Goal: Find specific page/section: Find specific page/section

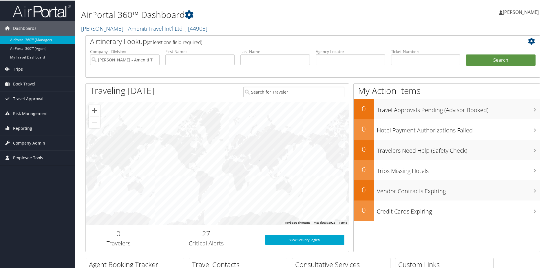
click at [19, 156] on span "Employee Tools" at bounding box center [28, 157] width 30 height 14
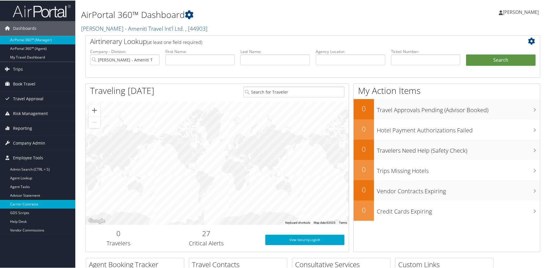
click at [33, 203] on link "Carrier Contracts" at bounding box center [37, 203] width 75 height 9
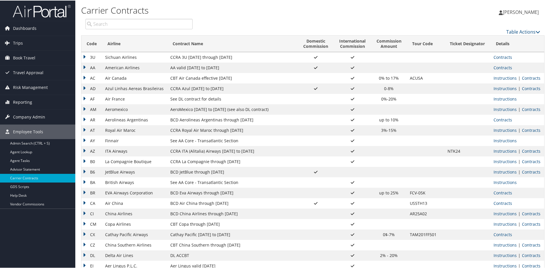
click at [120, 25] on input "search" at bounding box center [138, 23] width 107 height 10
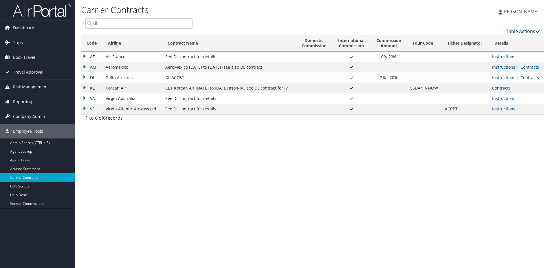
type input "dl"
click at [532, 77] on link "Contracts" at bounding box center [530, 78] width 19 height 6
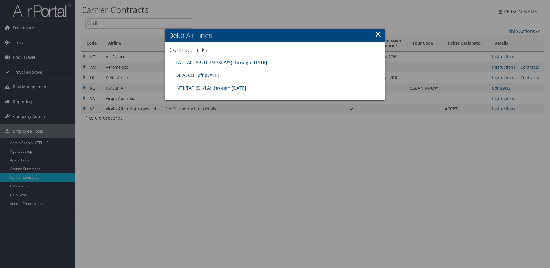
click at [213, 74] on link "DL ACCBT eff [DATE]" at bounding box center [198, 75] width 44 height 6
click at [380, 33] on link "×" at bounding box center [378, 34] width 7 height 12
